Goal: Register for event/course

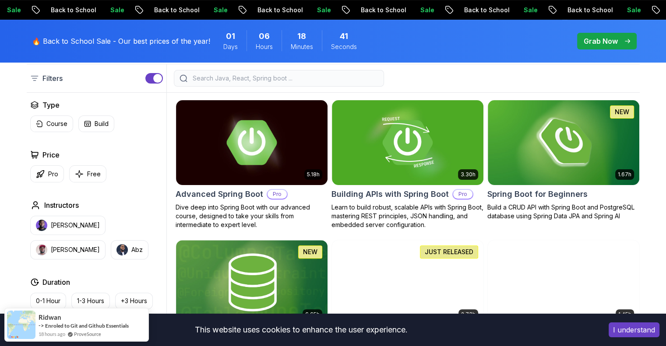
scroll to position [224, 0]
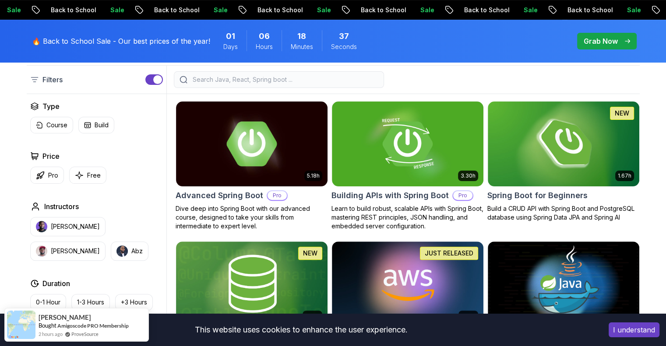
click at [643, 336] on button "I understand" at bounding box center [634, 330] width 51 height 15
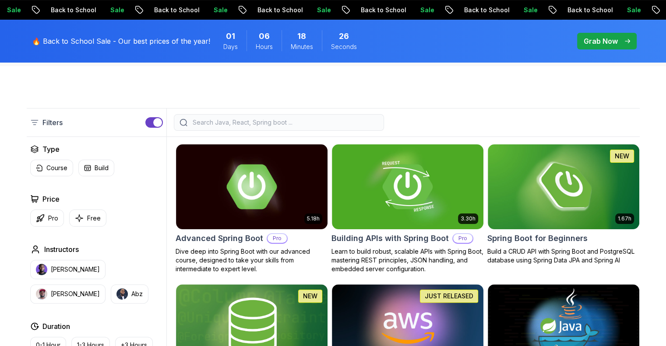
scroll to position [166, 0]
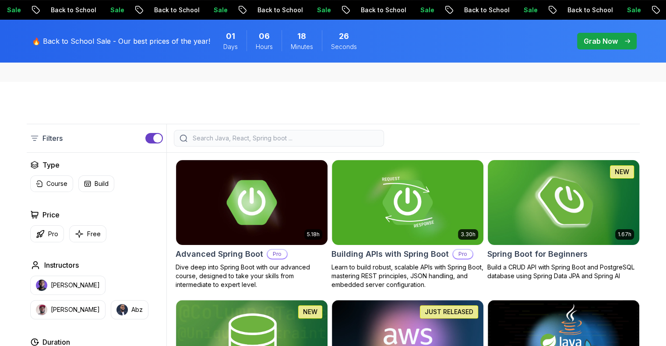
click at [538, 243] on img at bounding box center [563, 202] width 159 height 89
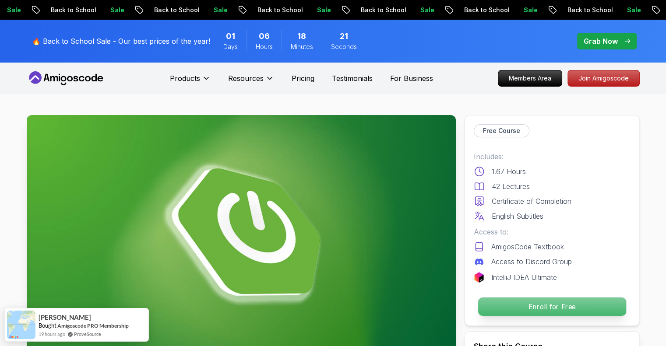
click at [575, 309] on p "Enroll for Free" at bounding box center [552, 307] width 148 height 18
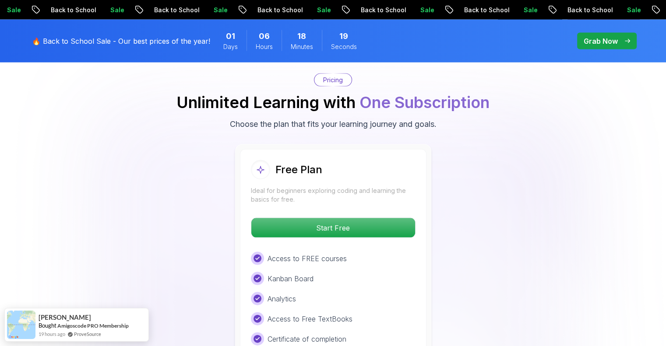
scroll to position [1779, 0]
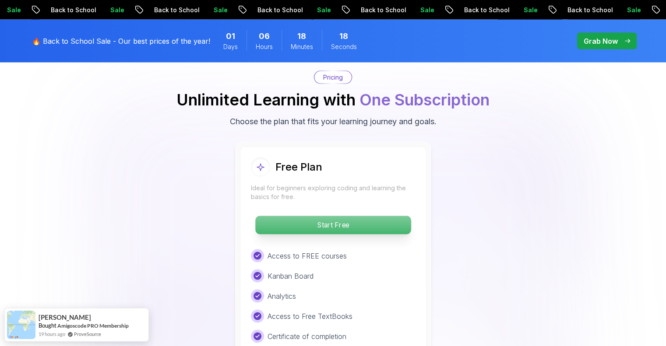
click at [399, 216] on p "Start Free" at bounding box center [332, 225] width 155 height 18
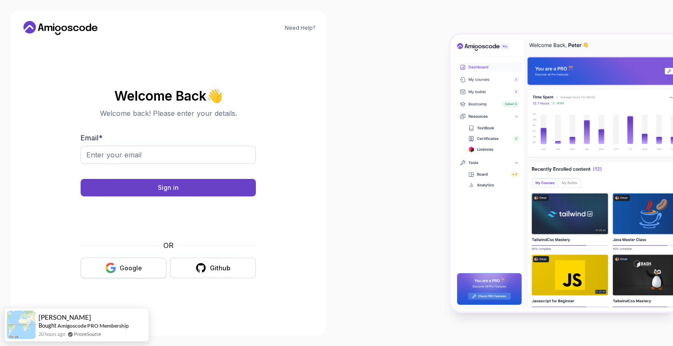
click at [135, 271] on div "Google" at bounding box center [131, 268] width 22 height 9
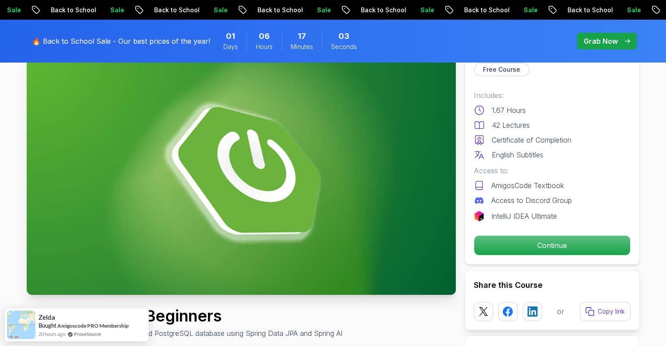
scroll to position [62, 0]
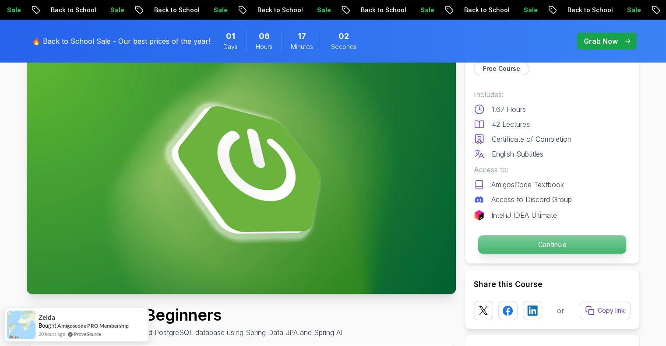
click at [504, 238] on p "Continue" at bounding box center [552, 245] width 148 height 18
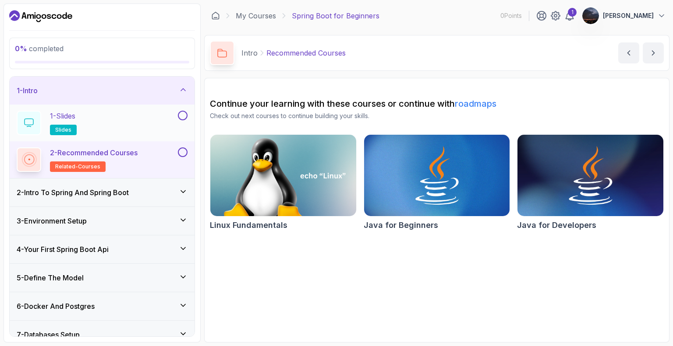
click at [124, 111] on div "1 - Slides slides" at bounding box center [96, 123] width 159 height 25
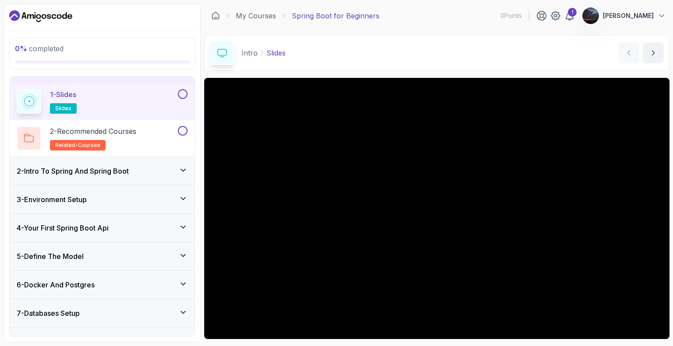
scroll to position [21, 0]
click at [182, 166] on icon at bounding box center [183, 170] width 9 height 9
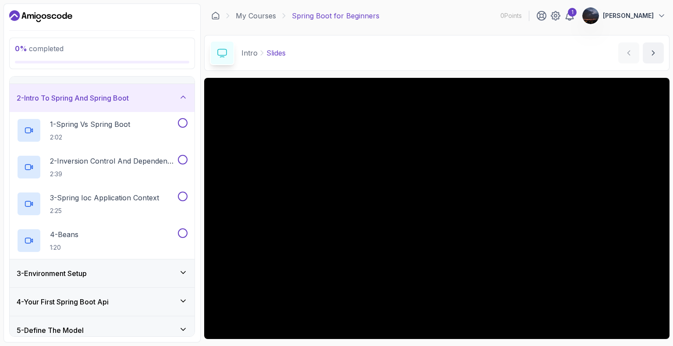
scroll to position [0, 0]
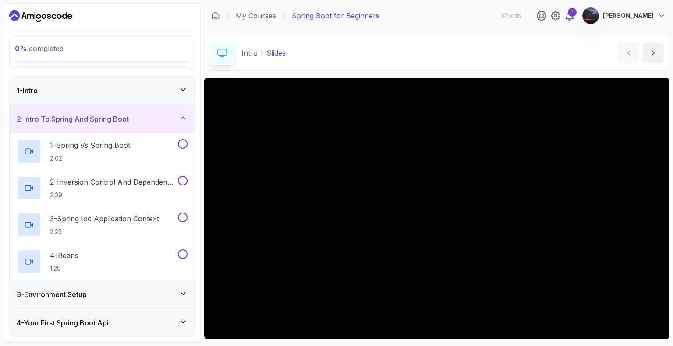
click at [181, 84] on div "1 - Intro" at bounding box center [102, 91] width 185 height 28
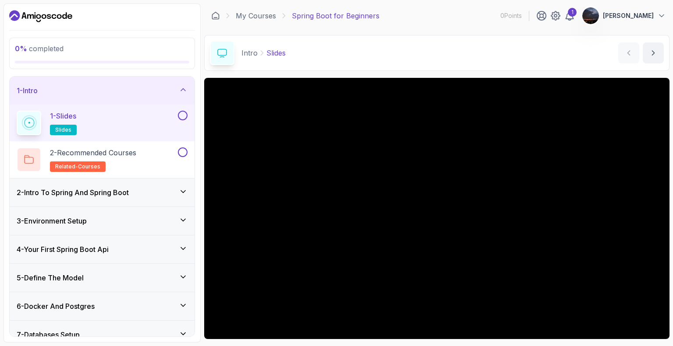
scroll to position [57, 0]
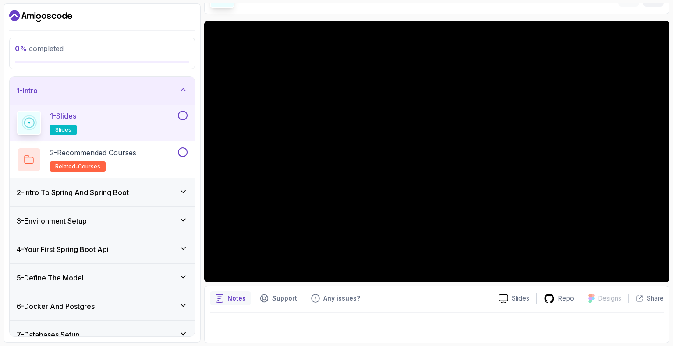
click at [142, 136] on div "1 - Slides slides" at bounding box center [102, 123] width 185 height 37
